Goal: Use online tool/utility: Utilize a website feature to perform a specific function

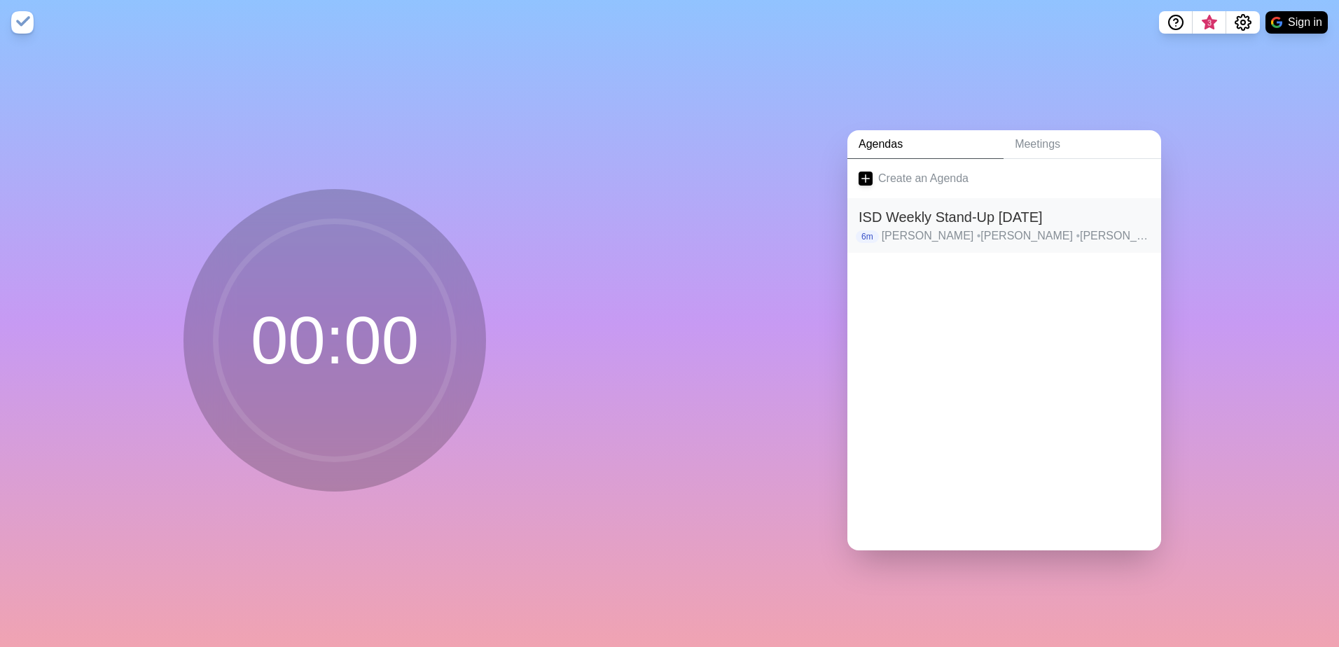
drag, startPoint x: 967, startPoint y: 211, endPoint x: 978, endPoint y: 211, distance: 11.2
click at [968, 211] on h2 "ISD Weekly Stand-Up [DATE]" at bounding box center [1003, 217] width 291 height 21
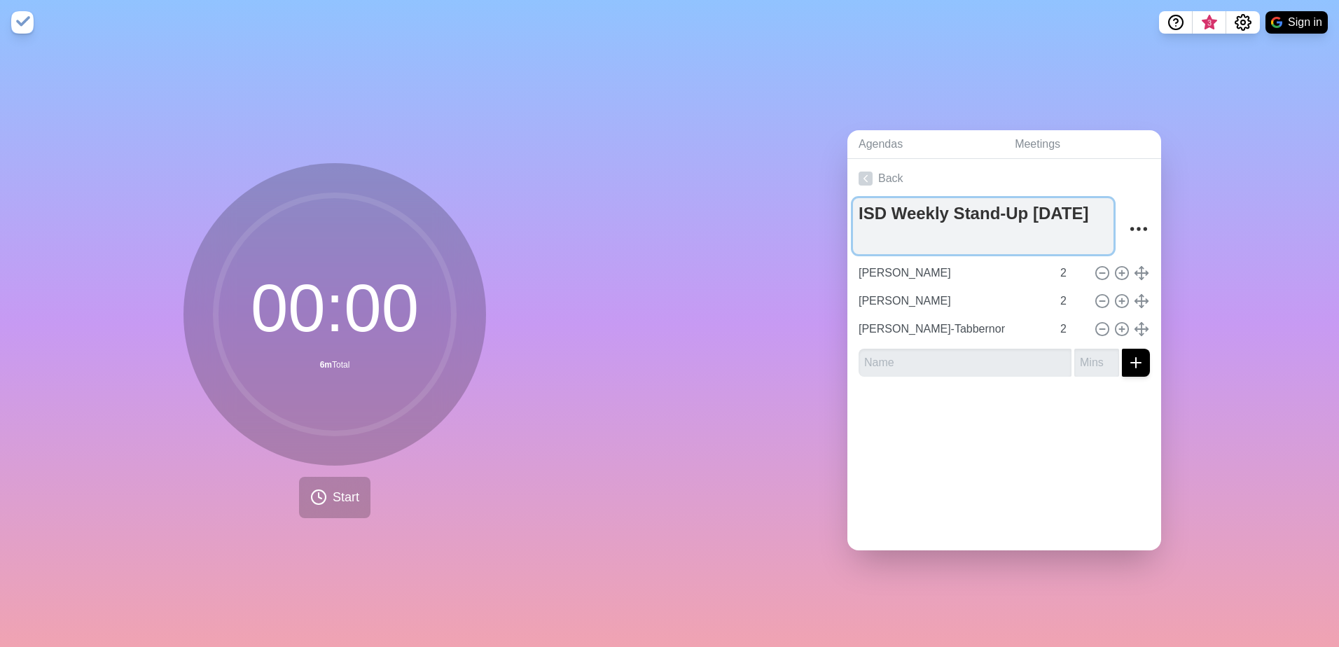
click at [858, 237] on textarea "ISD Weekly Stand-Up [DATE]" at bounding box center [983, 226] width 260 height 56
type textarea "ISD Weekly Stand-Up [DATE]"
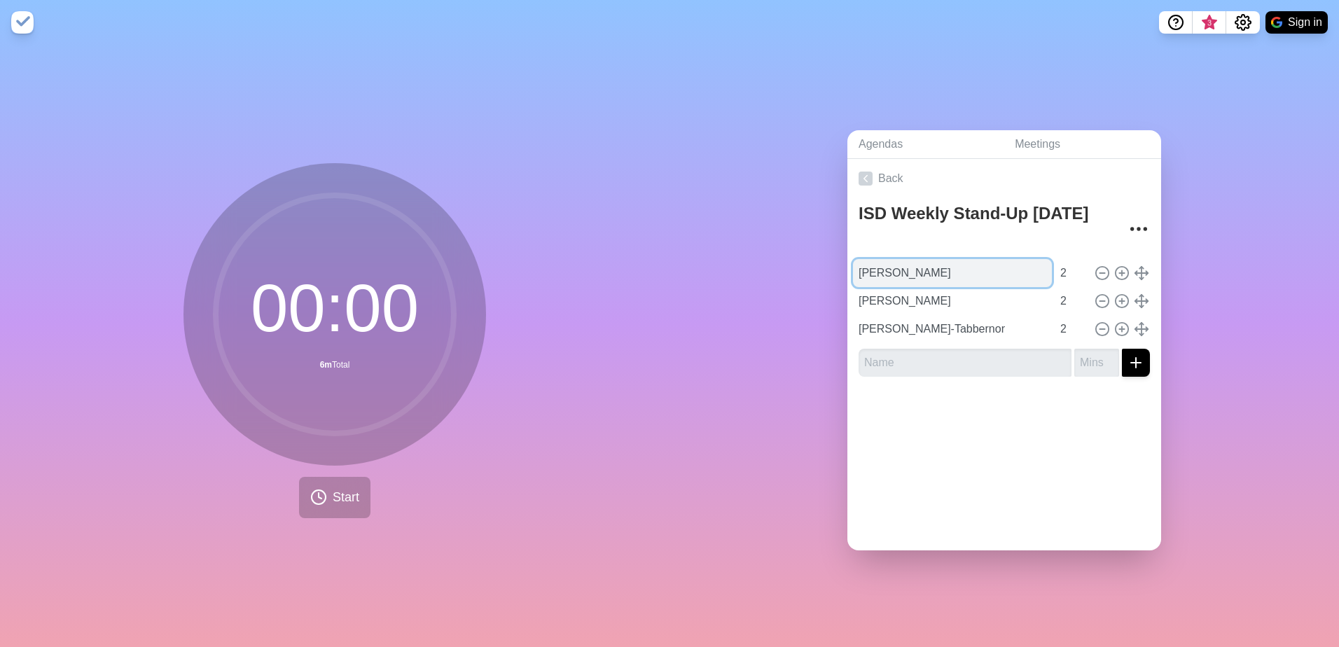
click at [941, 275] on input "[PERSON_NAME]" at bounding box center [952, 273] width 199 height 28
type input "[PERSON_NAME]"
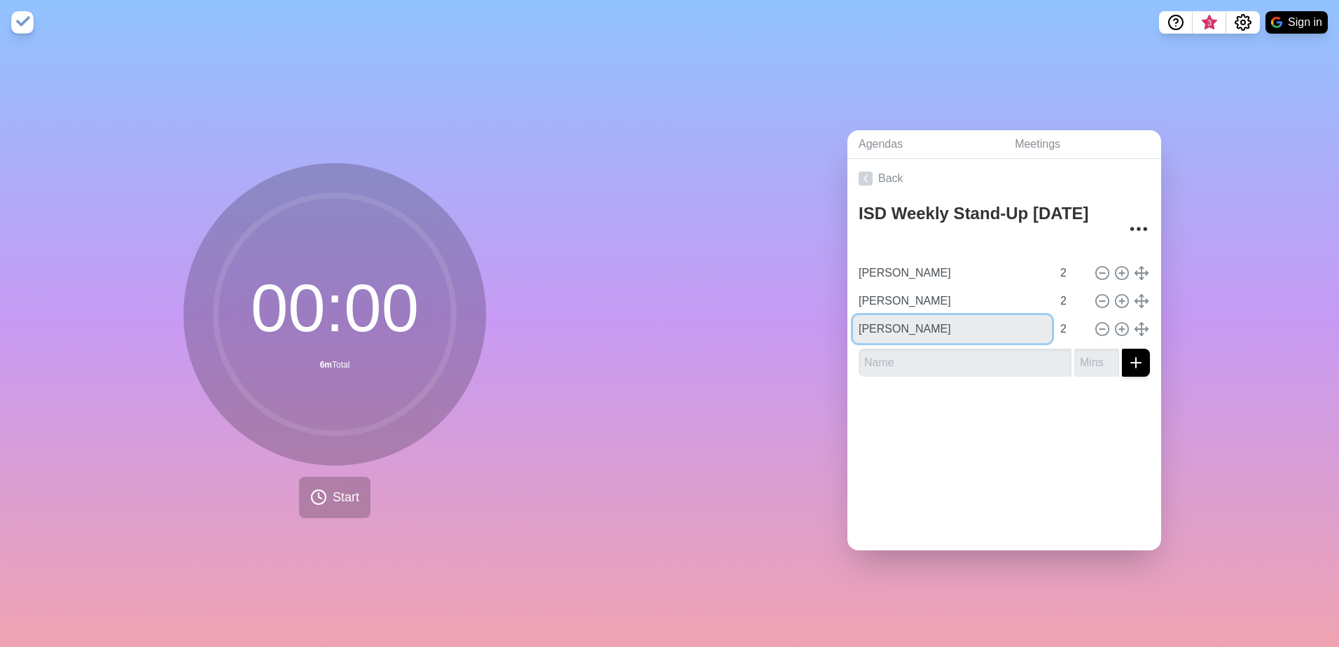
type input "[PERSON_NAME]"
click at [909, 360] on input "text" at bounding box center [964, 363] width 213 height 28
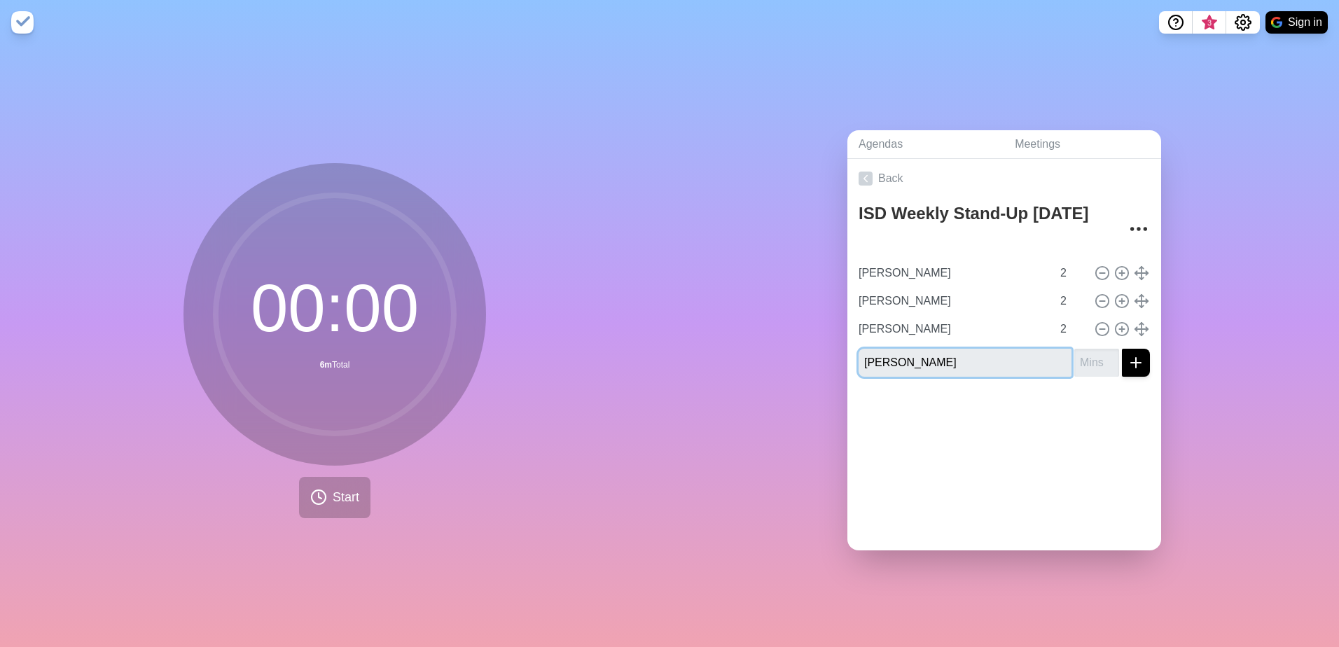
type input "[PERSON_NAME]"
click at [1234, 339] on div "Agendas Meetings Back ISD Weekly Stand-Up [DATE] [PERSON_NAME] 2 [PERSON_NAME] …" at bounding box center [1003, 346] width 669 height 602
click at [355, 491] on button "Start" at bounding box center [334, 497] width 71 height 41
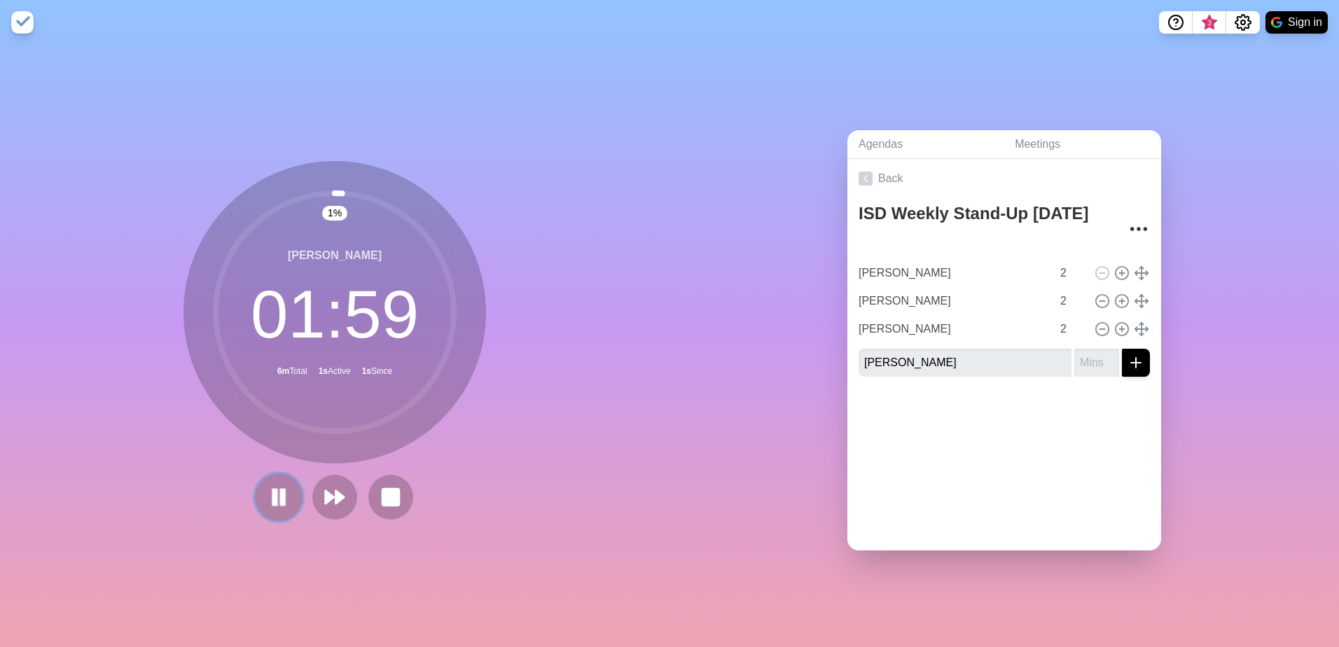
click at [281, 490] on rect at bounding box center [283, 496] width 4 height 15
click at [325, 495] on polygon at bounding box center [329, 497] width 9 height 14
click at [253, 491] on rect at bounding box center [255, 496] width 4 height 15
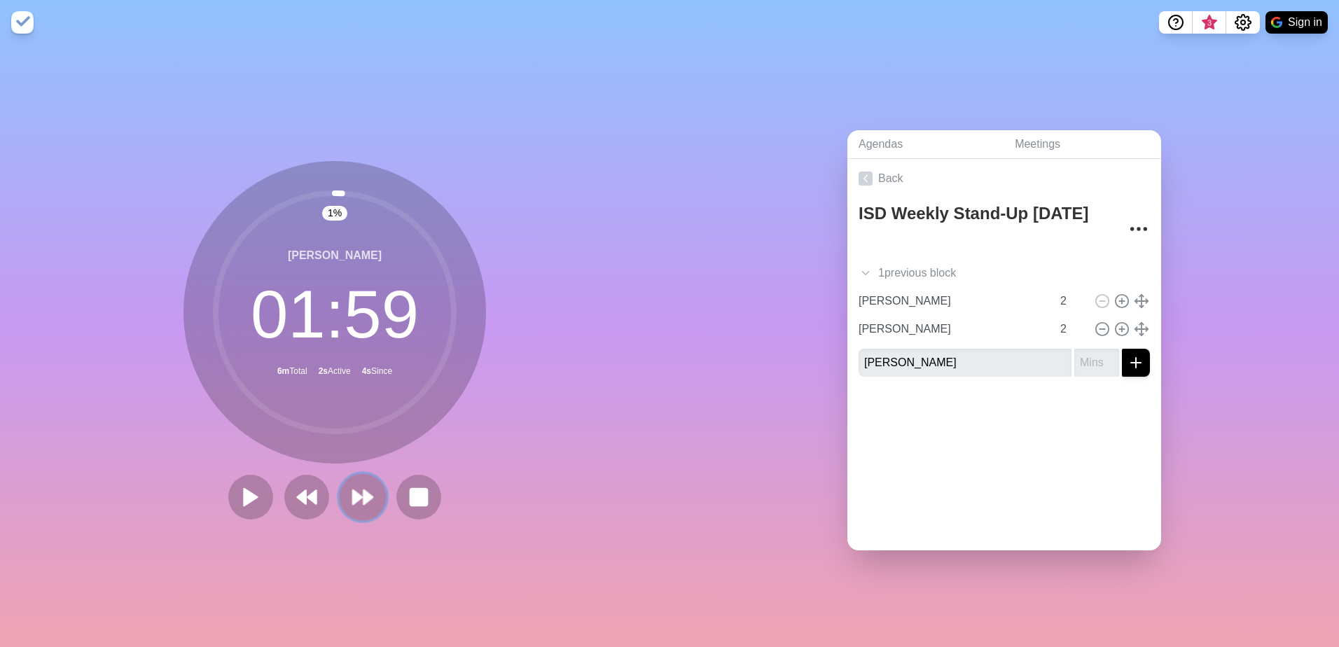
click at [344, 497] on button at bounding box center [362, 496] width 47 height 47
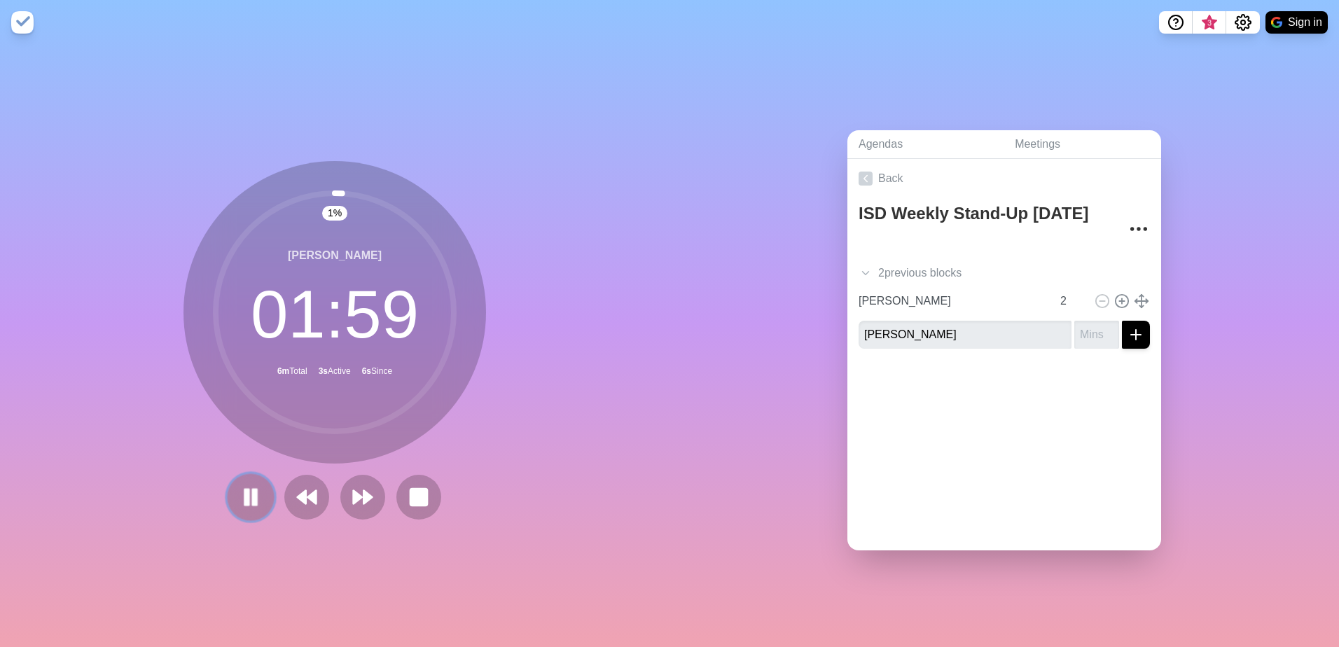
click at [253, 491] on rect at bounding box center [255, 496] width 4 height 15
click at [363, 493] on polygon at bounding box center [367, 497] width 9 height 14
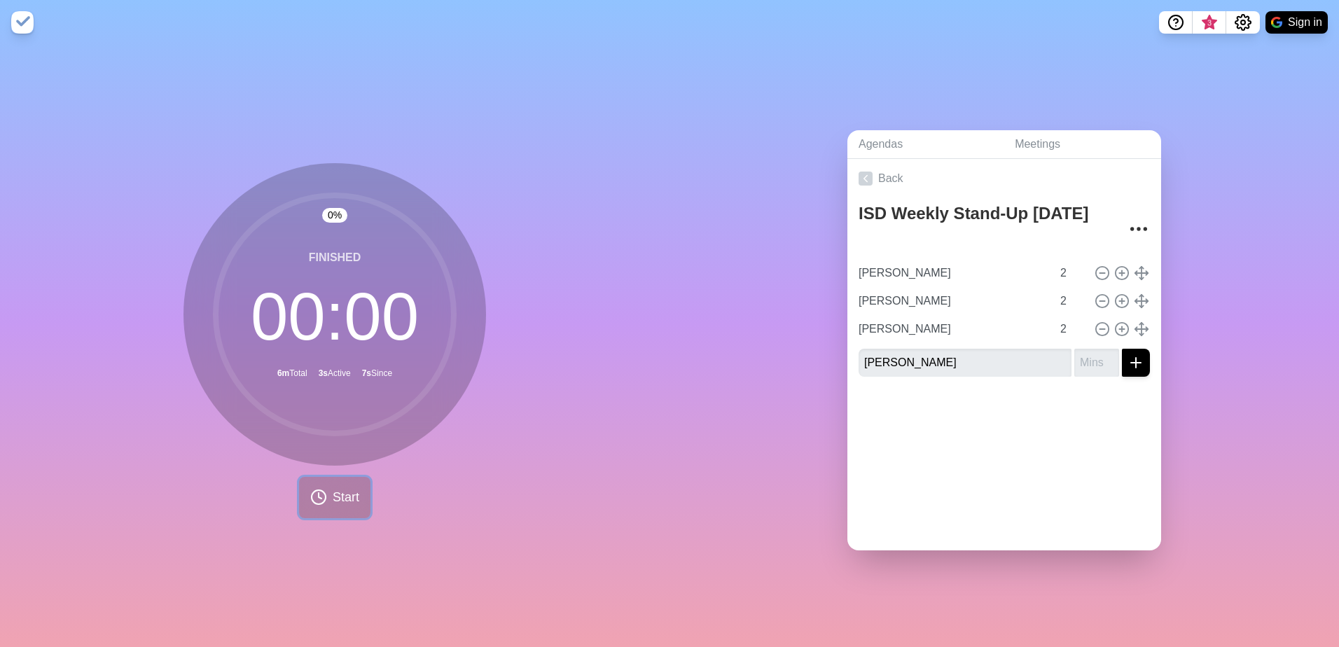
click at [335, 494] on span "Start" at bounding box center [346, 497] width 27 height 19
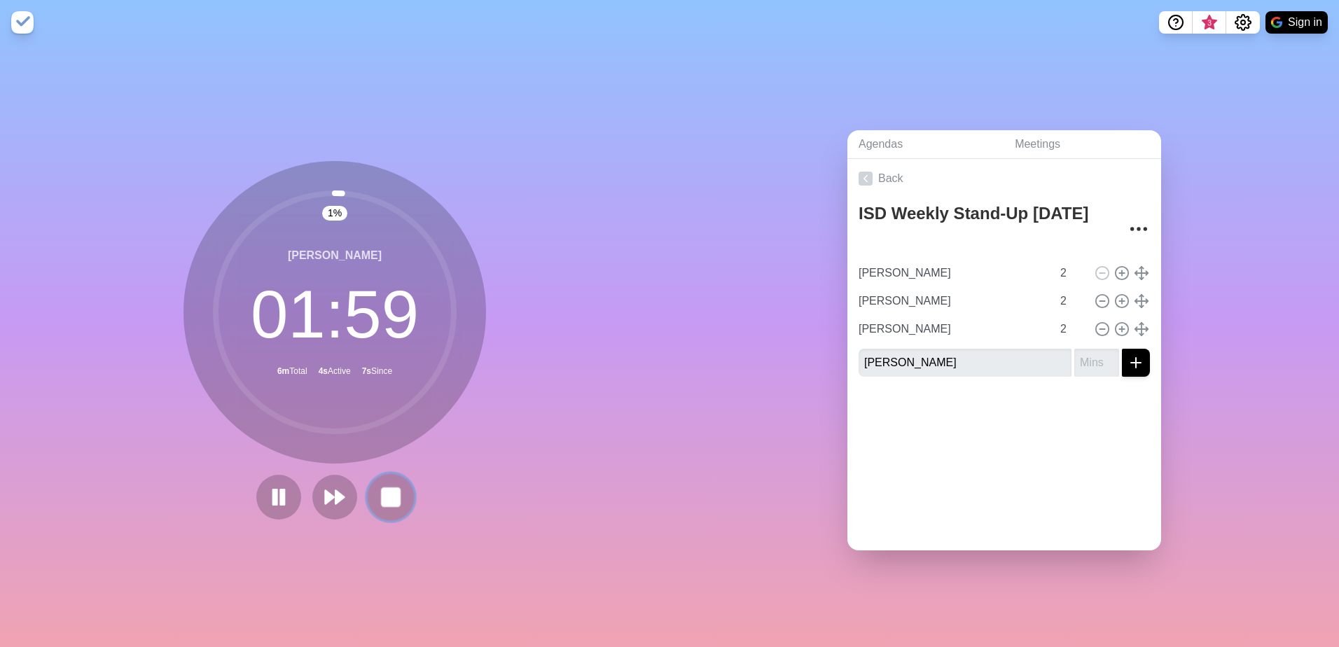
click at [379, 494] on icon at bounding box center [391, 497] width 24 height 24
